Goal: Transaction & Acquisition: Purchase product/service

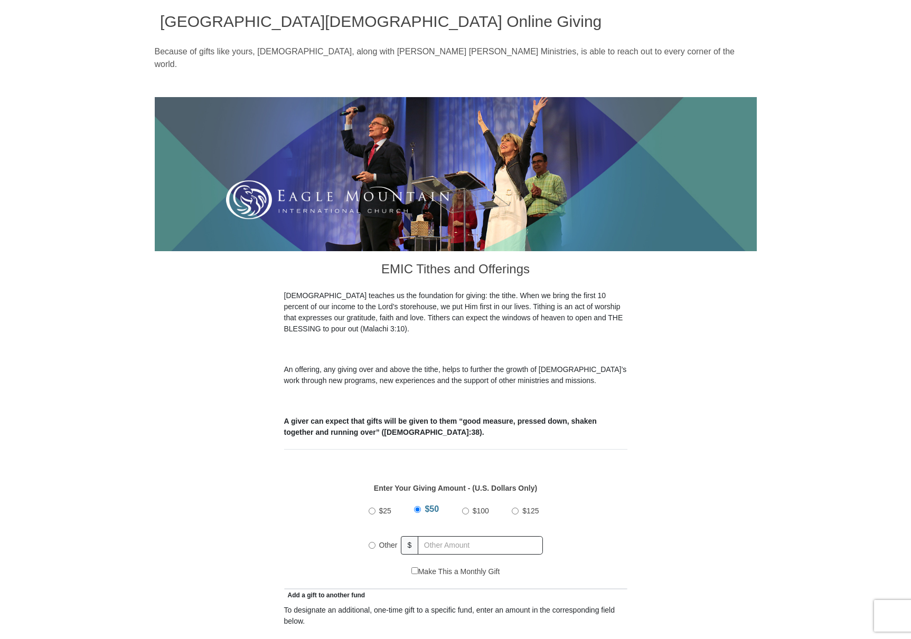
scroll to position [158, 0]
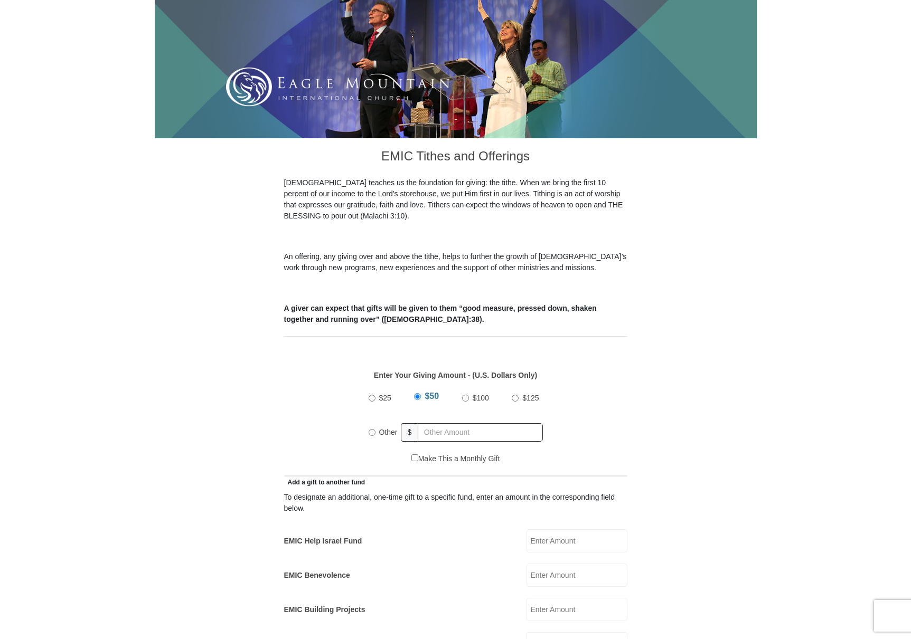
click at [370, 429] on input "Other" at bounding box center [371, 432] width 7 height 7
radio input "true"
click at [441, 423] on input "text" at bounding box center [482, 432] width 121 height 18
type input "15.00"
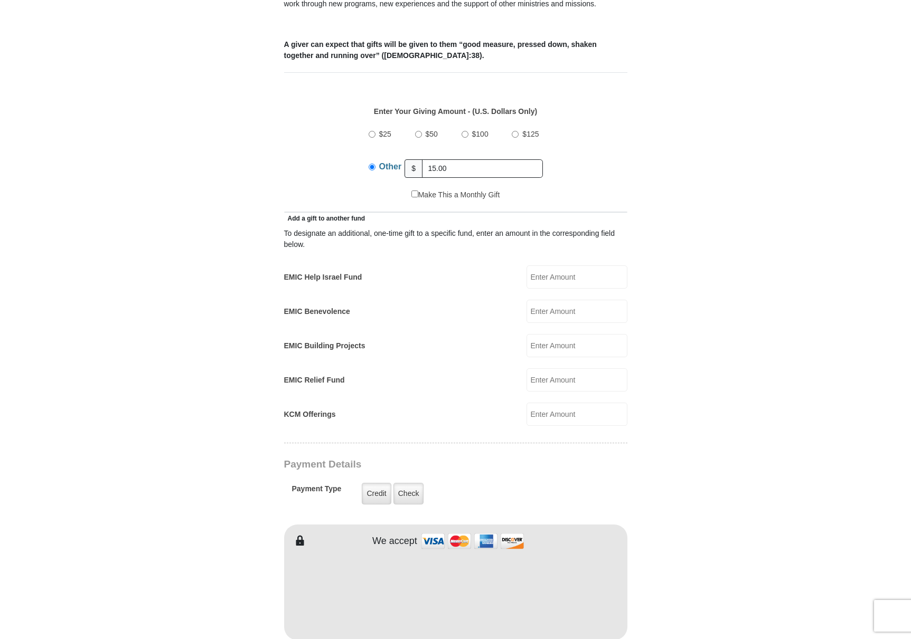
scroll to position [686, 0]
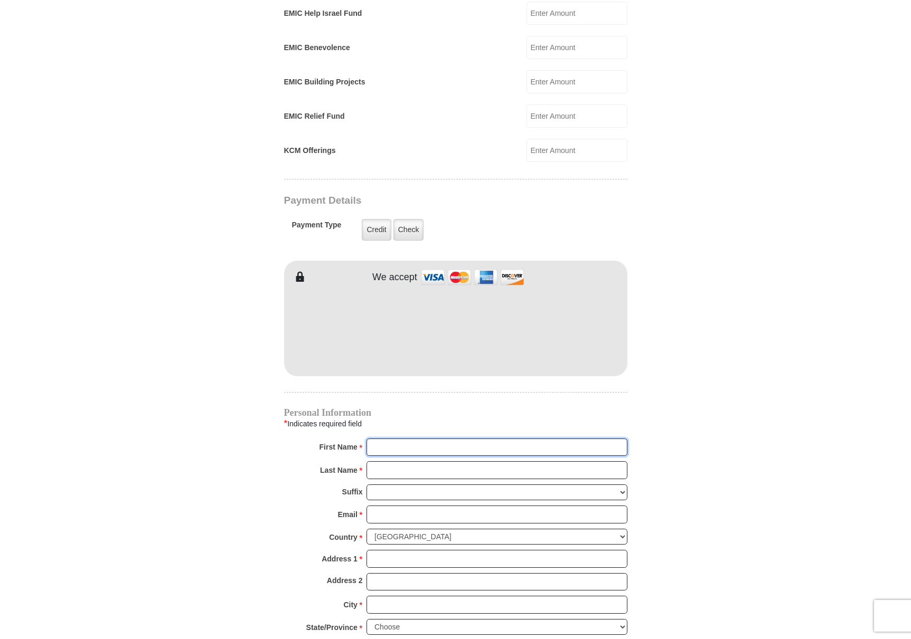
type input "[PERSON_NAME]"
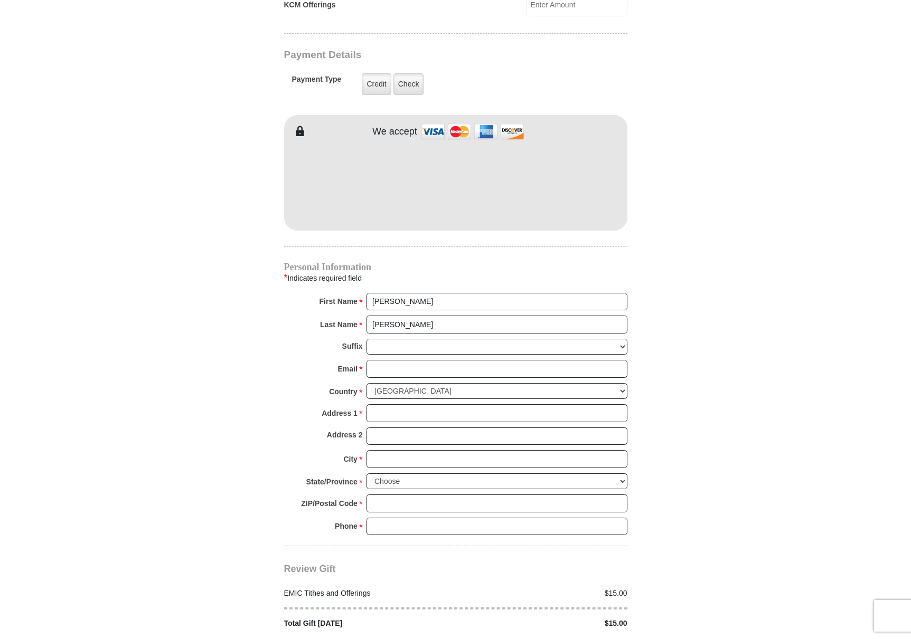
scroll to position [845, 0]
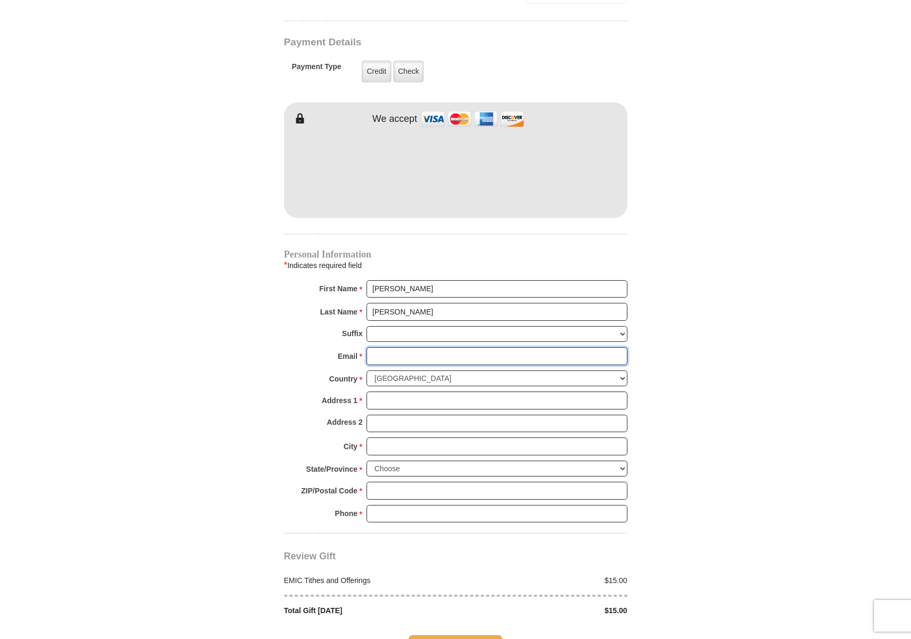
click at [402, 347] on input "Email *" at bounding box center [496, 356] width 261 height 18
type input "[EMAIL_ADDRESS][DOMAIN_NAME]"
type input "[STREET_ADDRESS][PERSON_NAME]"
type input "BEAVERTON"
select select "OR"
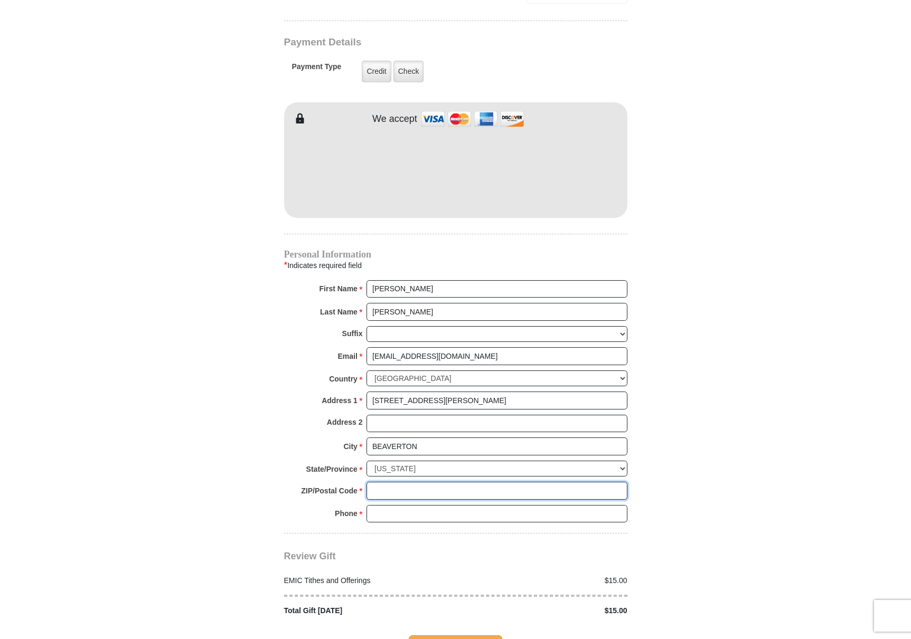
type input "97007"
type input "5032674243"
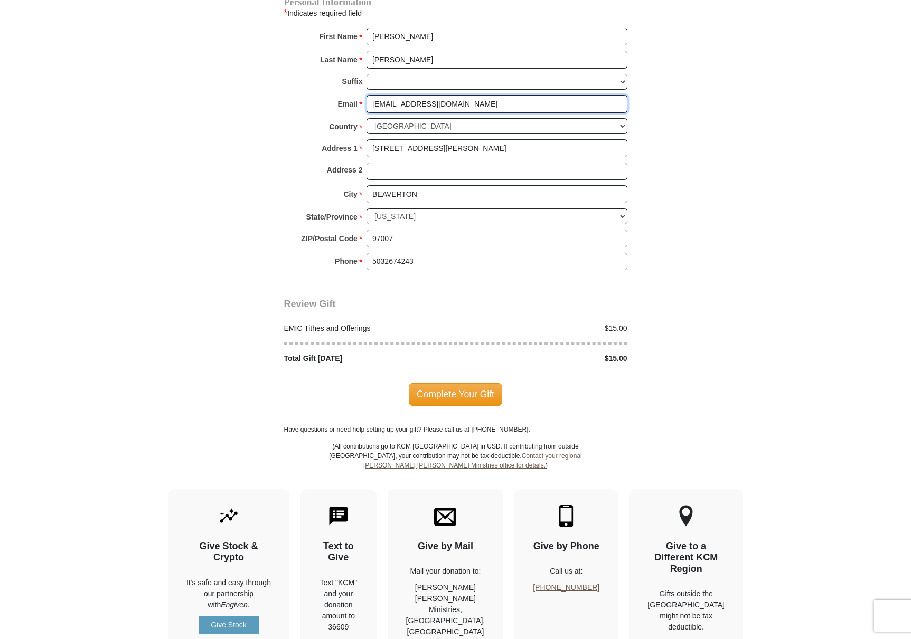
scroll to position [1109, 0]
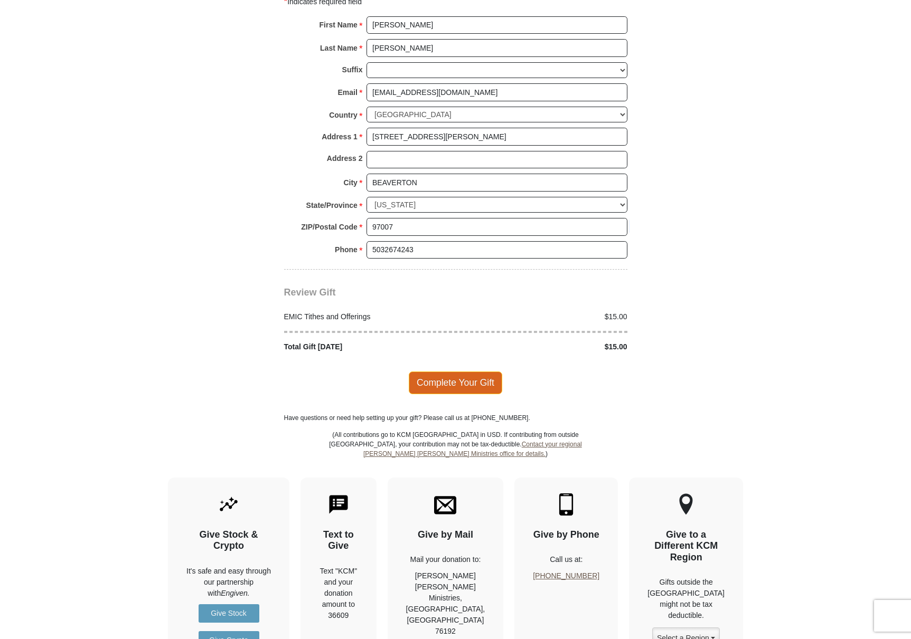
click at [465, 372] on span "Complete Your Gift" at bounding box center [455, 383] width 93 height 22
